Goal: Task Accomplishment & Management: Complete application form

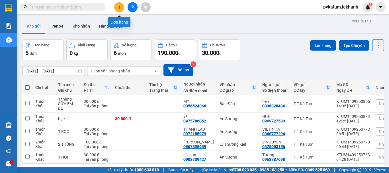
click at [121, 7] on button at bounding box center [119, 7] width 10 height 10
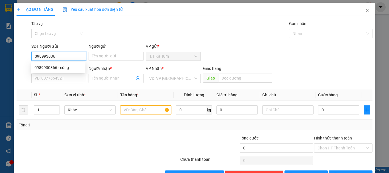
type input "0989930366"
click at [72, 67] on div "0989930366 - công" at bounding box center [58, 68] width 48 height 6
type input "công"
type input "0387523444"
type input "THÀNH"
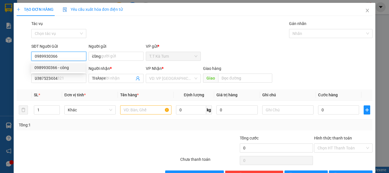
type input "40.000"
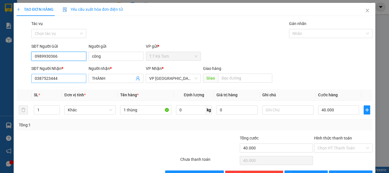
scroll to position [18, 0]
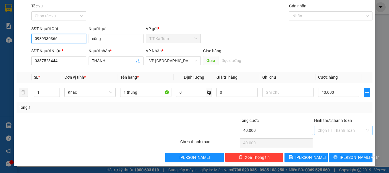
type input "0989930366"
click at [324, 131] on input "Hình thức thanh toán" at bounding box center [341, 130] width 48 height 9
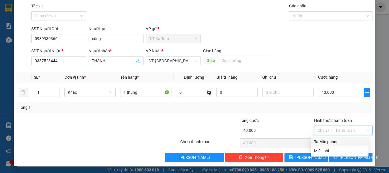
click at [325, 143] on div "Tại văn phòng" at bounding box center [339, 142] width 51 height 6
type input "0"
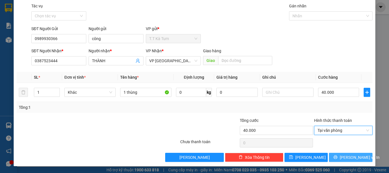
click at [343, 156] on span "[PERSON_NAME] và In" at bounding box center [360, 158] width 40 height 6
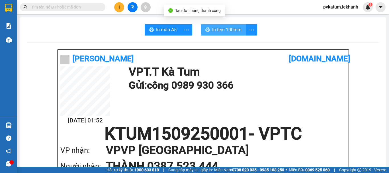
click at [223, 27] on span "In tem 100mm" at bounding box center [226, 29] width 29 height 7
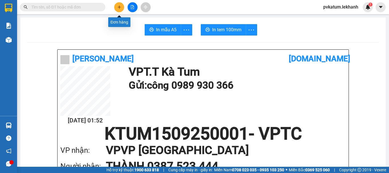
click at [119, 6] on icon "plus" at bounding box center [119, 7] width 4 height 4
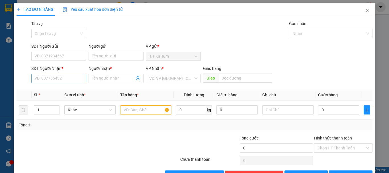
click at [77, 75] on div "SĐT Người Nhận * VD: 0377654321" at bounding box center [58, 75] width 55 height 20
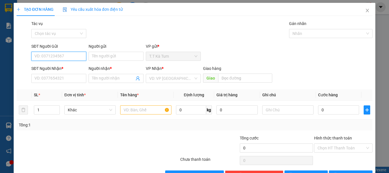
click at [73, 55] on input "SĐT Người Gửi" at bounding box center [58, 56] width 55 height 9
type input "0984308981"
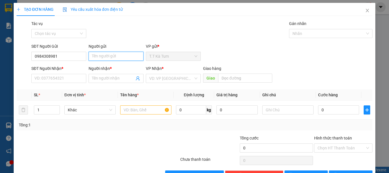
click at [107, 57] on input "Người gửi" at bounding box center [116, 56] width 55 height 9
type input "NHÃ"
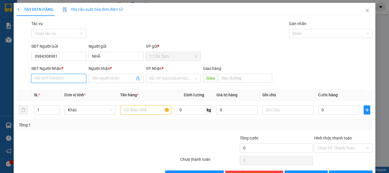
click at [65, 77] on input "SĐT Người Nhận *" at bounding box center [58, 78] width 55 height 9
type input "0974337352"
click at [66, 89] on div "0974337352 - [PERSON_NAME]" at bounding box center [62, 90] width 56 height 6
type input "[PERSON_NAME]"
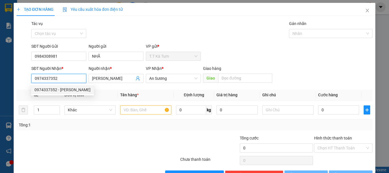
type input "30.000"
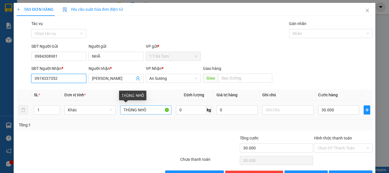
type input "0974337352"
click at [147, 108] on input "THÙNG NHỎ" at bounding box center [145, 110] width 51 height 9
type input "T"
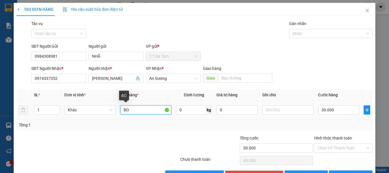
type input "B"
type input "BỌC ĐEN"
click at [337, 148] on input "Hình thức thanh toán" at bounding box center [341, 148] width 48 height 9
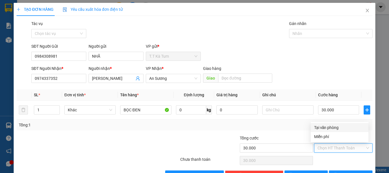
click at [334, 122] on div "Tổng: 1" at bounding box center [195, 125] width 356 height 11
click at [340, 148] on input "Hình thức thanh toán" at bounding box center [341, 148] width 48 height 9
click at [337, 129] on div "Tại văn phòng" at bounding box center [339, 128] width 51 height 6
type input "0"
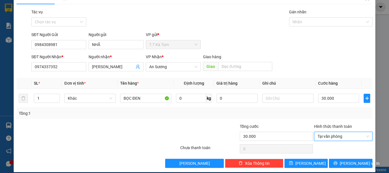
scroll to position [18, 0]
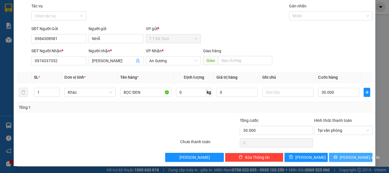
click at [344, 154] on button "[PERSON_NAME] và In" at bounding box center [351, 157] width 44 height 9
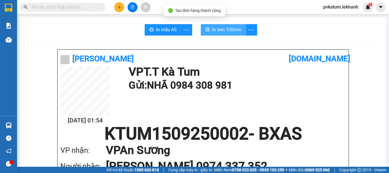
click at [223, 32] on button "In tem 100mm" at bounding box center [223, 29] width 45 height 11
